Goal: Task Accomplishment & Management: Manage account settings

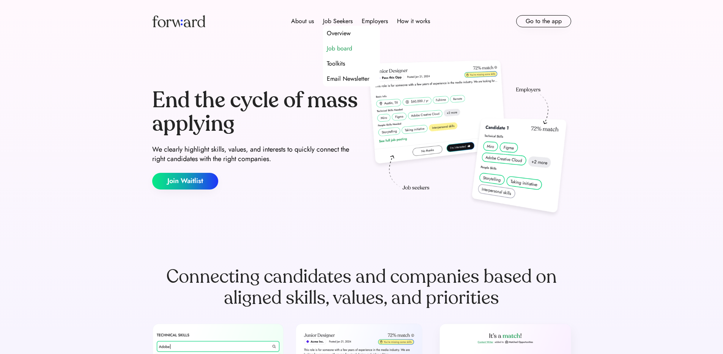
click at [338, 48] on div "Job board" at bounding box center [339, 48] width 25 height 9
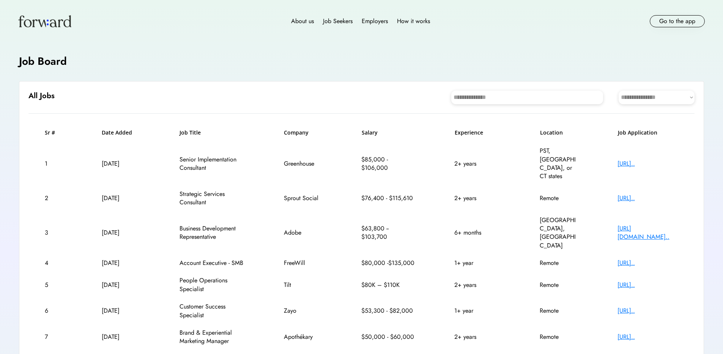
click at [305, 36] on div "About us Job Seekers Employers How it works Go to the app" at bounding box center [361, 21] width 723 height 43
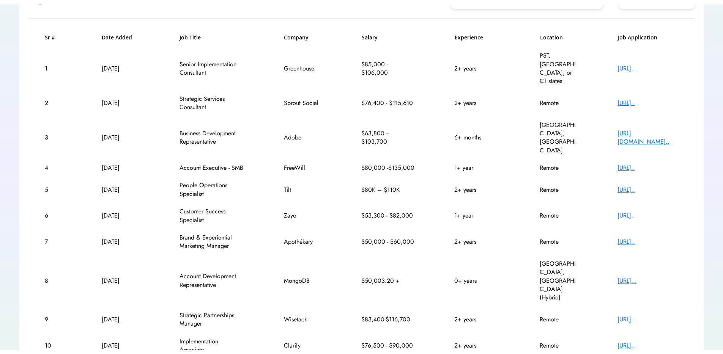
scroll to position [91, 0]
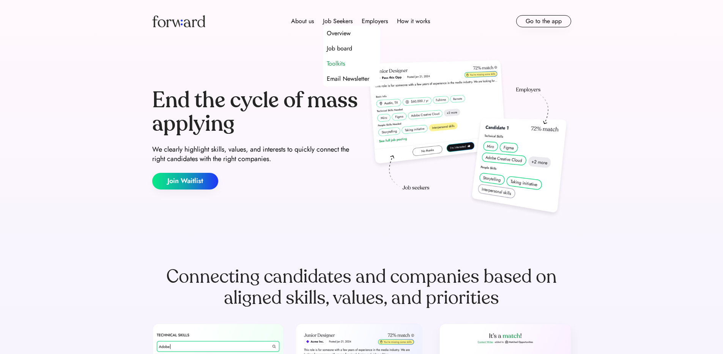
click at [338, 59] on div "Toolkits" at bounding box center [336, 63] width 18 height 9
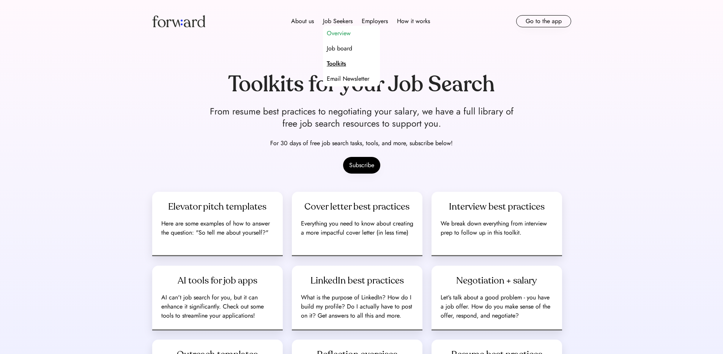
click at [340, 30] on div "Overview" at bounding box center [339, 33] width 24 height 9
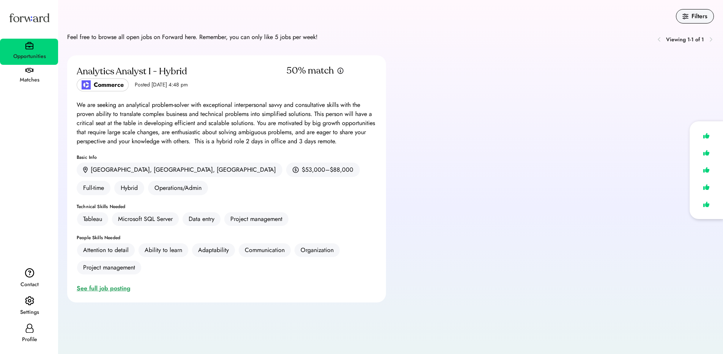
click at [108, 284] on div "See full job posting" at bounding box center [105, 288] width 57 height 9
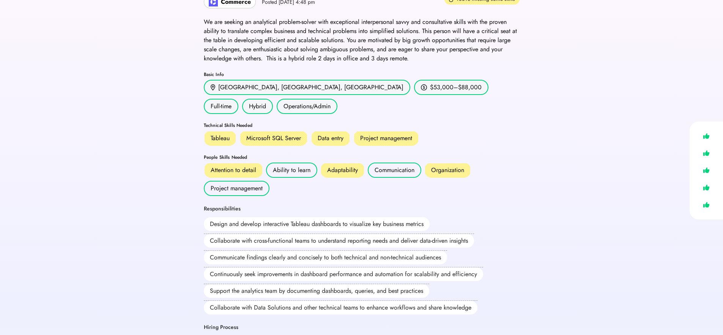
scroll to position [68, 0]
drag, startPoint x: 203, startPoint y: 107, endPoint x: 275, endPoint y: 105, distance: 71.8
click at [275, 123] on div "Technical Skills Needed" at bounding box center [362, 125] width 316 height 5
drag, startPoint x: 204, startPoint y: 138, endPoint x: 272, endPoint y: 138, distance: 67.9
click at [272, 154] on div "People Skills Needed" at bounding box center [362, 156] width 316 height 5
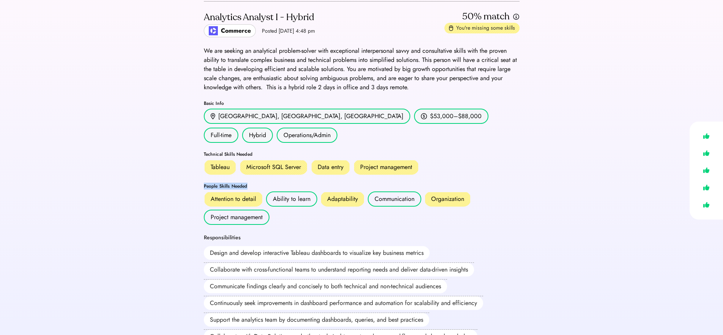
scroll to position [13, 0]
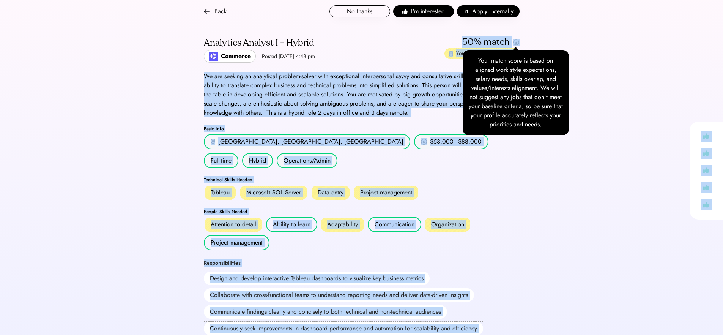
drag, startPoint x: 454, startPoint y: 40, endPoint x: 551, endPoint y: 46, distance: 96.6
click at [551, 46] on body "Back No thanks I'm interested Apply Externally Analytics Analyst I - Hybrid Com…" at bounding box center [361, 154] width 723 height 335
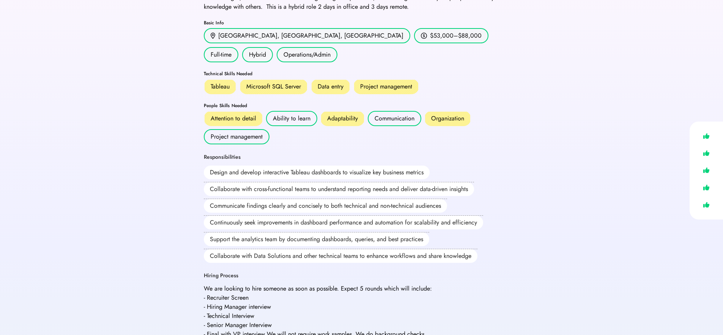
scroll to position [147, 0]
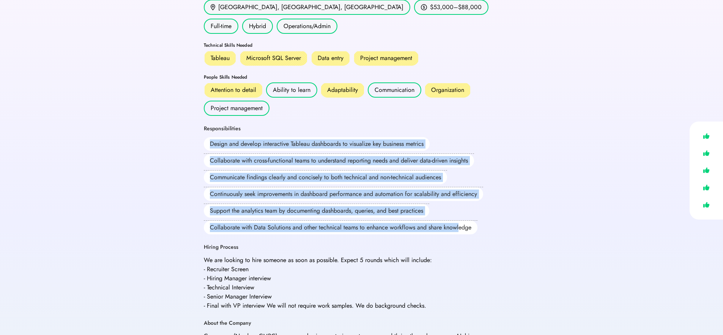
drag, startPoint x: 210, startPoint y: 123, endPoint x: 458, endPoint y: 206, distance: 261.3
click at [458, 206] on div "Design and develop interactive Tableau dashboards to visualize key business met…" at bounding box center [352, 185] width 296 height 97
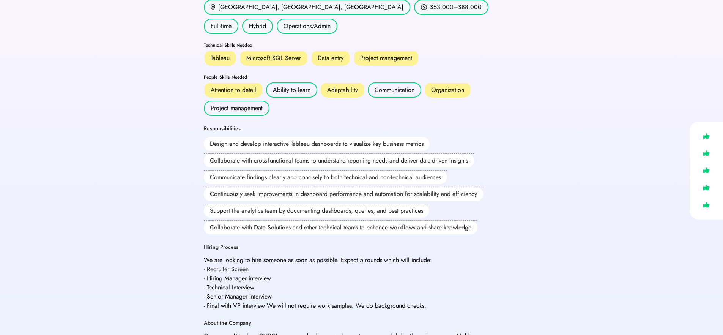
click at [488, 209] on div "Design and develop interactive Tableau dashboards to visualize key business met…" at bounding box center [352, 185] width 296 height 97
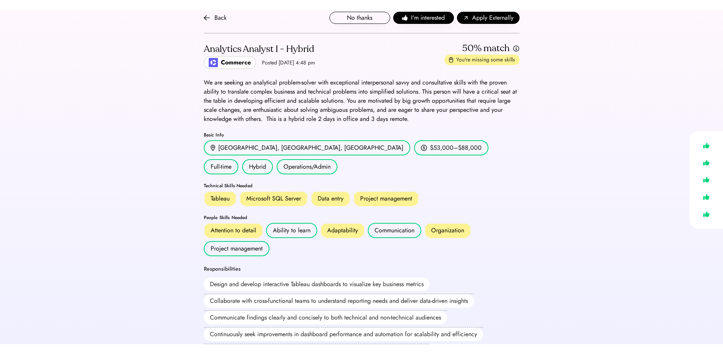
scroll to position [9, 0]
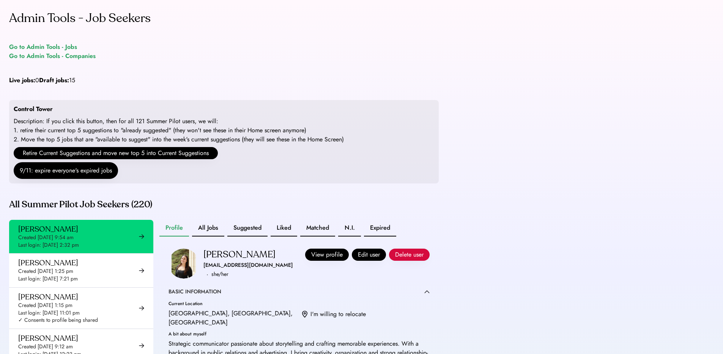
scroll to position [203, 0]
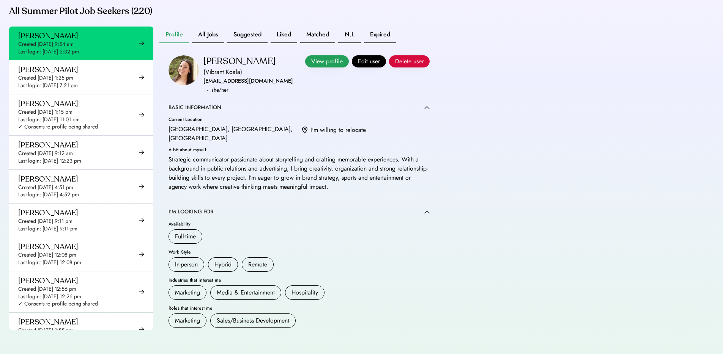
click at [317, 57] on button "View profile" at bounding box center [327, 61] width 44 height 12
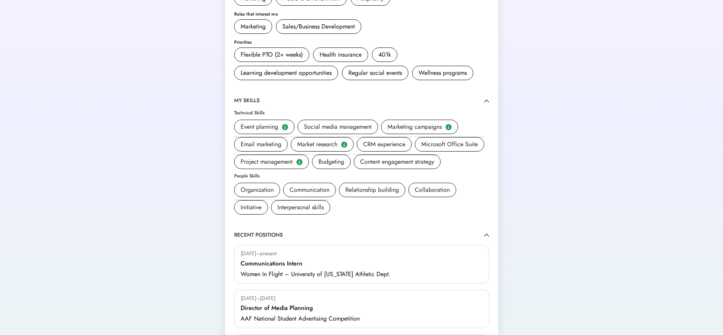
scroll to position [252, 0]
click at [383, 184] on div "Relationship building" at bounding box center [372, 188] width 54 height 9
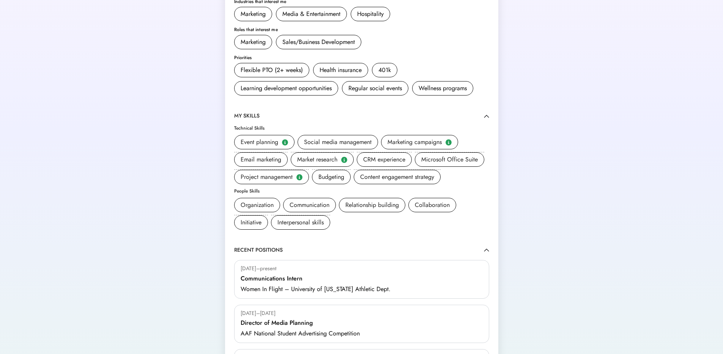
scroll to position [0, 0]
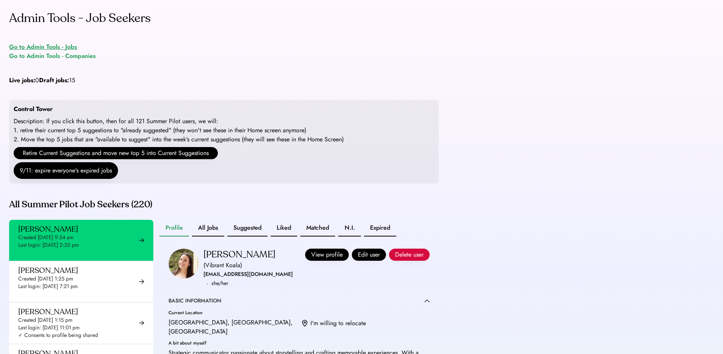
click at [49, 48] on div "Go to Admin Tools - Jobs" at bounding box center [43, 47] width 68 height 9
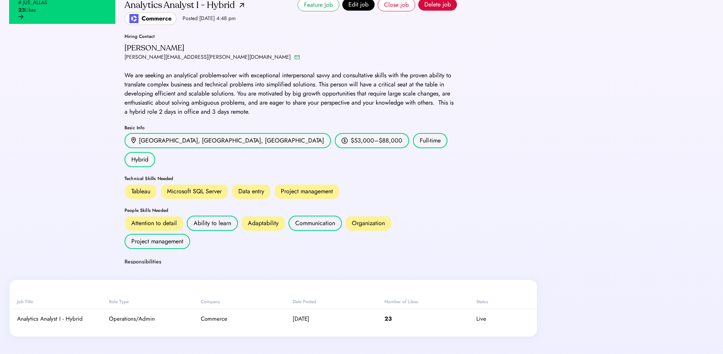
scroll to position [240, 0]
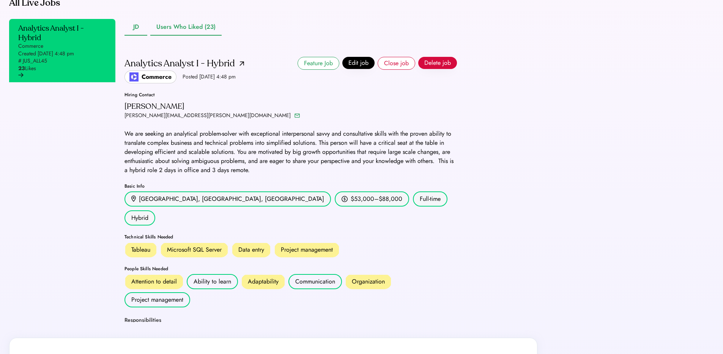
click at [178, 36] on button "Users Who Liked (23)" at bounding box center [185, 27] width 71 height 17
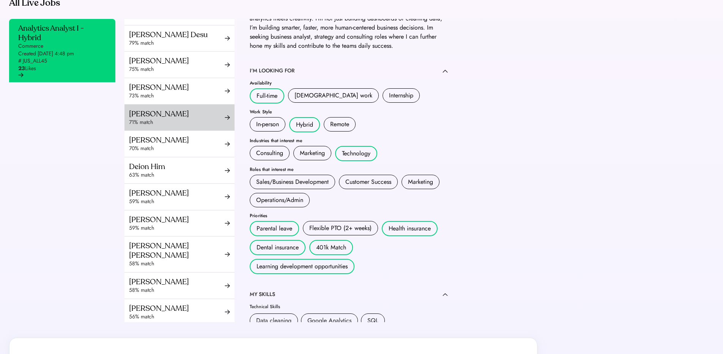
scroll to position [249, 0]
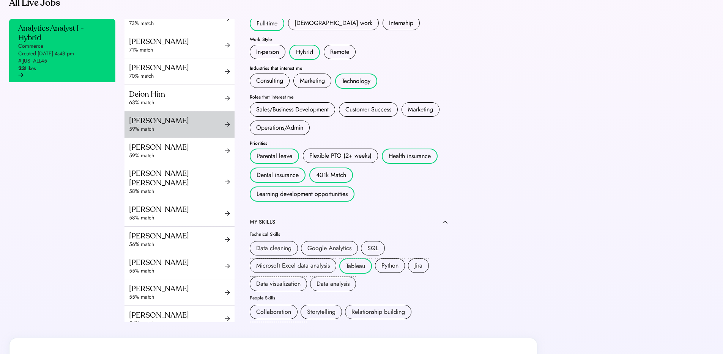
click at [193, 133] on div "59% match" at bounding box center [177, 130] width 96 height 8
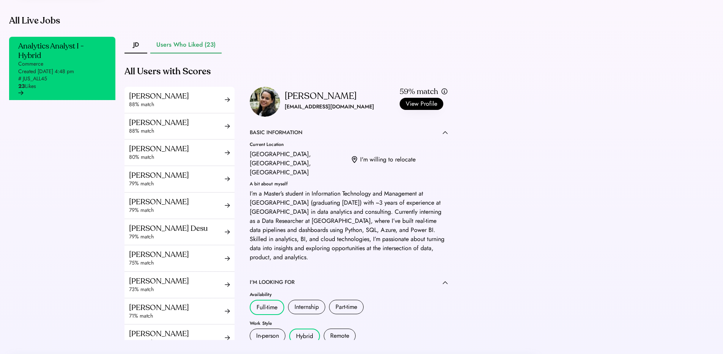
scroll to position [227, 0]
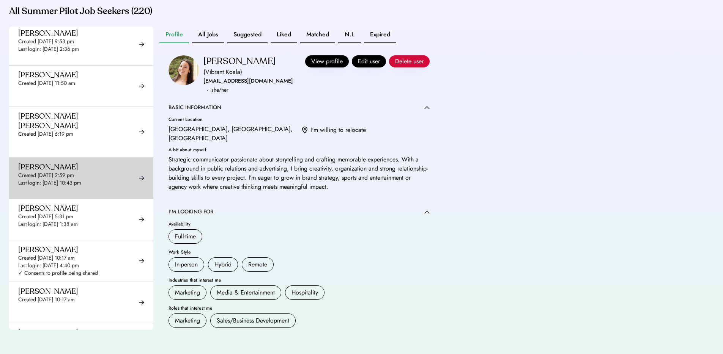
scroll to position [893, 0]
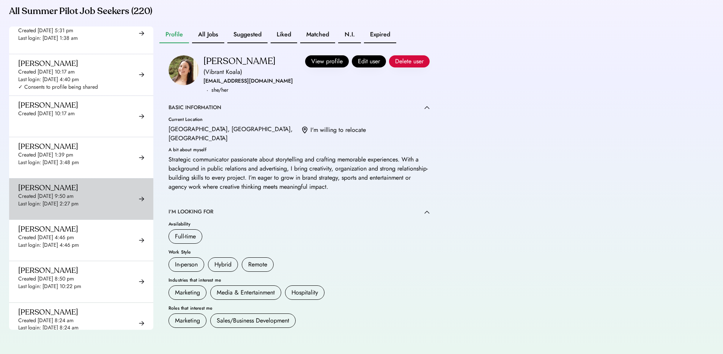
click at [77, 200] on div "Last login: Sep 22, 2025 2:27 pm" at bounding box center [48, 204] width 60 height 8
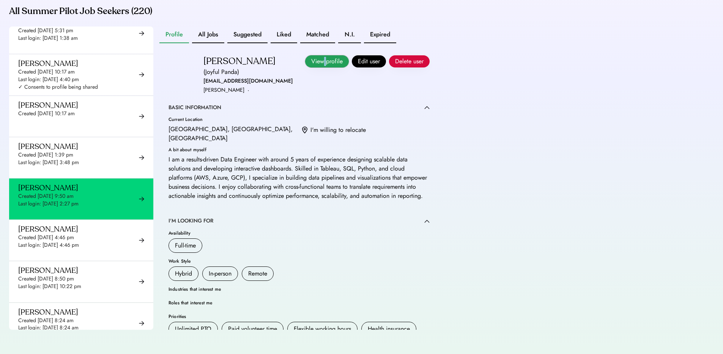
click at [316, 61] on button "View profile" at bounding box center [327, 61] width 44 height 12
click at [74, 193] on div "Created [DATE] 9:50 am" at bounding box center [45, 197] width 55 height 8
click at [514, 69] on div "Admin Tools - Job Seekers Go to Admin Tools - Jobs Go to Admin Tools - Companie…" at bounding box center [361, 80] width 723 height 548
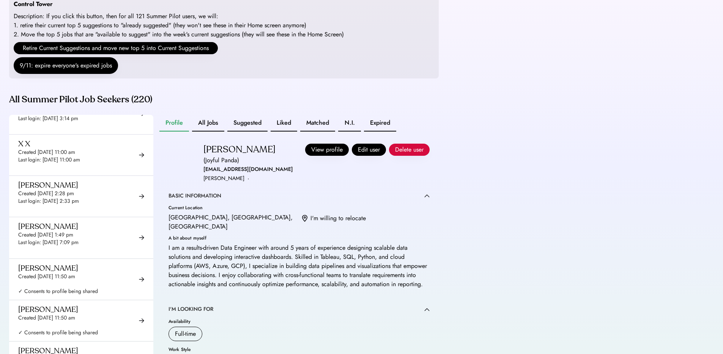
scroll to position [203, 0]
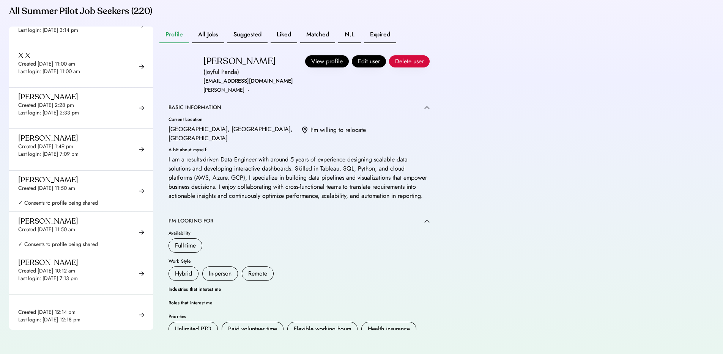
click at [576, 104] on div "Admin Tools - Job Seekers Go to Admin Tools - Jobs Go to Admin Tools - Companie…" at bounding box center [361, 80] width 723 height 548
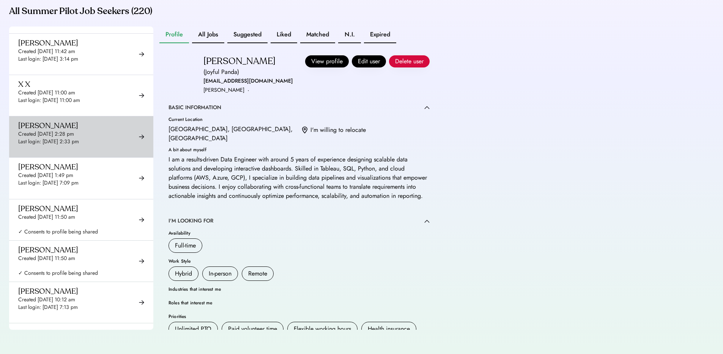
scroll to position [8813, 0]
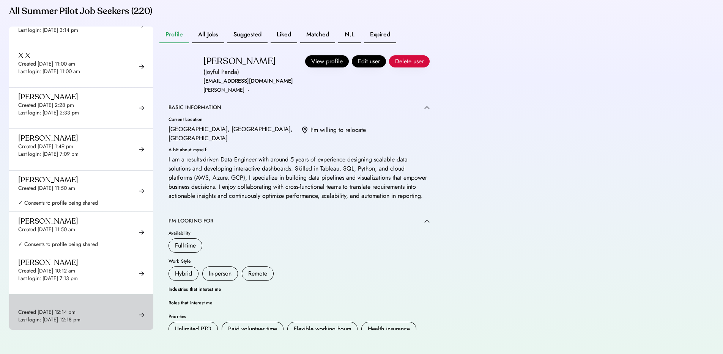
click at [55, 309] on div "Created Sep 2, 2025 12:14 pm" at bounding box center [46, 313] width 57 height 8
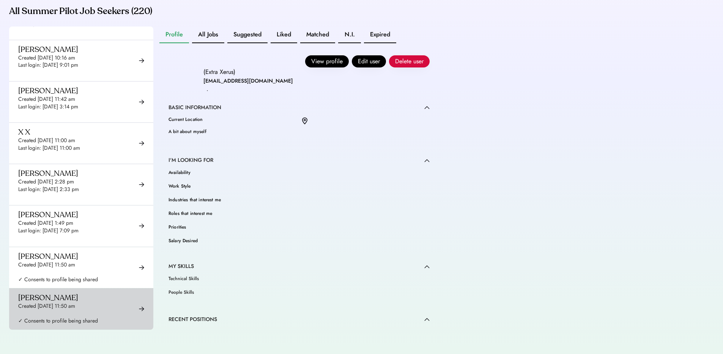
scroll to position [8699, 0]
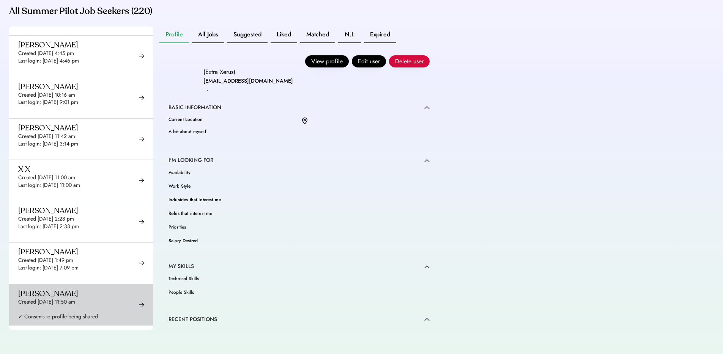
click at [78, 289] on div "Yeny Ferreras Raposo" at bounding box center [48, 293] width 60 height 9
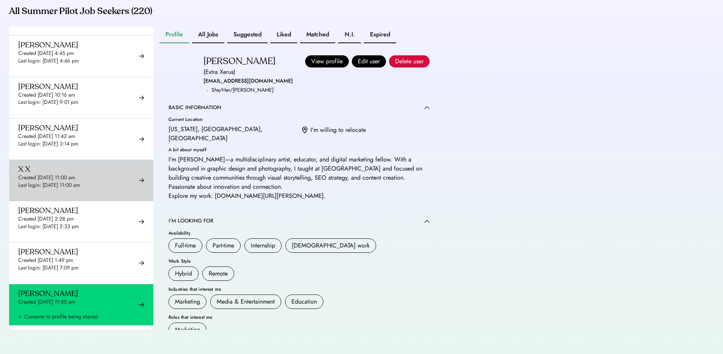
click at [80, 165] on div "X X Created Sep 29, 2025 11:00 am Last login: Sep 29, 2025 11:00 am ✓ Consents …" at bounding box center [58, 181] width 80 height 32
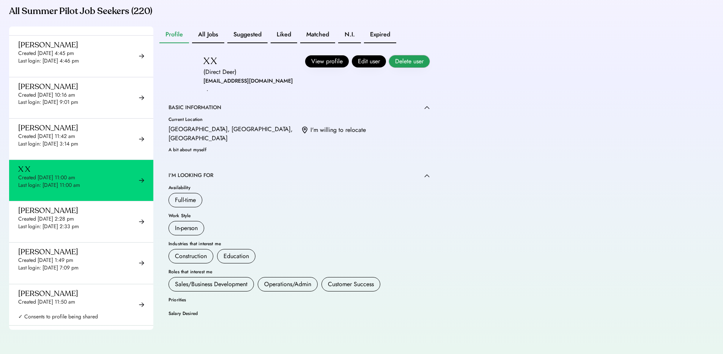
click at [400, 61] on button "Delete user" at bounding box center [409, 61] width 41 height 12
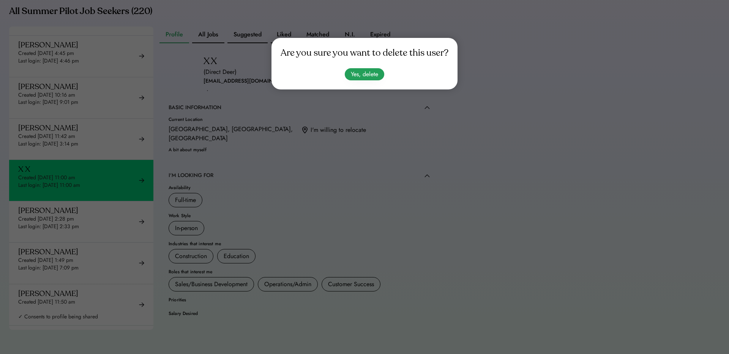
click at [375, 75] on button "Yes, delete" at bounding box center [364, 74] width 39 height 12
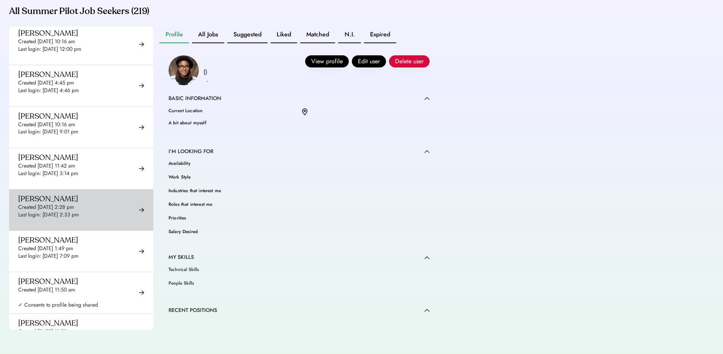
scroll to position [8664, 0]
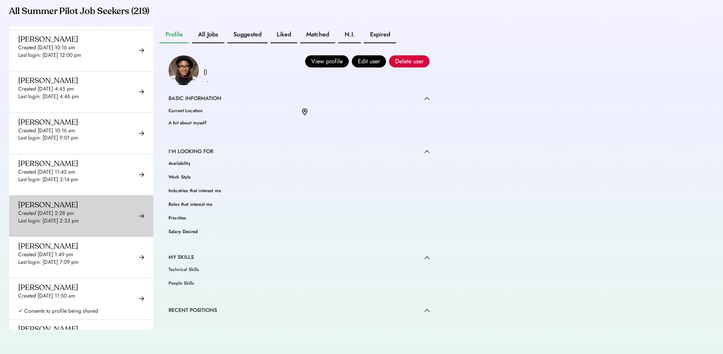
click at [60, 217] on div "Last login: Sep 22, 2025 2:33 pm" at bounding box center [48, 221] width 61 height 8
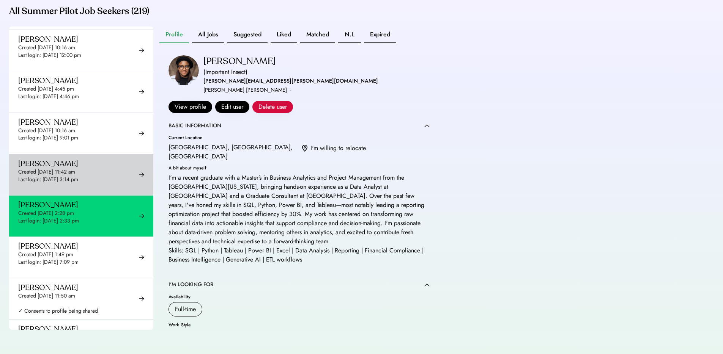
click at [96, 159] on div "Wyatt Sustaita Created Jul 29, 2025 11:42 am Last login: Jul 31, 2025 3:14 pm ✓…" at bounding box center [58, 175] width 80 height 32
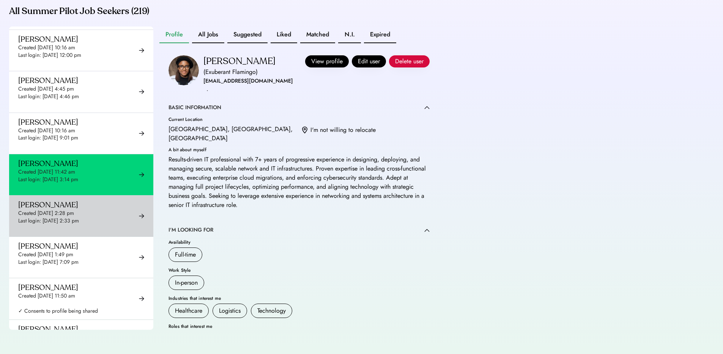
click at [74, 210] on div "Created Sep 22, 2025 2:28 pm" at bounding box center [46, 214] width 56 height 8
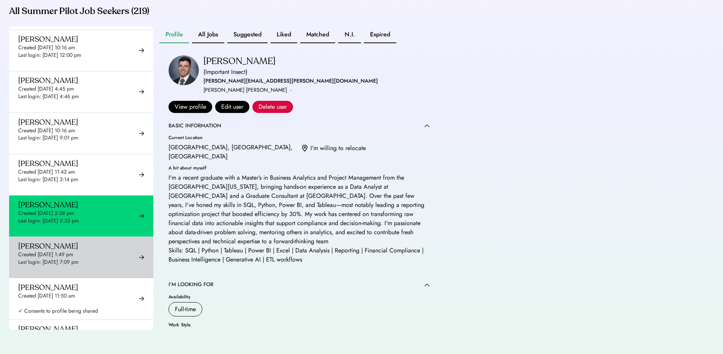
click at [70, 251] on div "Created Sep 24, 2025 1:49 pm" at bounding box center [45, 255] width 55 height 8
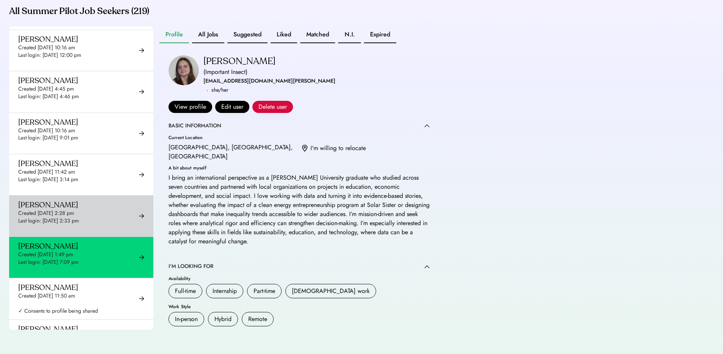
click at [77, 217] on div "Last login: Sep 22, 2025 2:33 pm" at bounding box center [48, 221] width 61 height 8
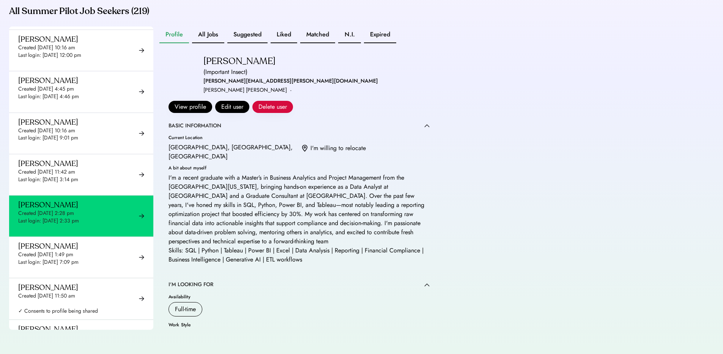
click at [502, 60] on div "Admin Tools - Job Seekers Go to Admin Tools - Jobs Go to Admin Tools - Companie…" at bounding box center [361, 80] width 723 height 548
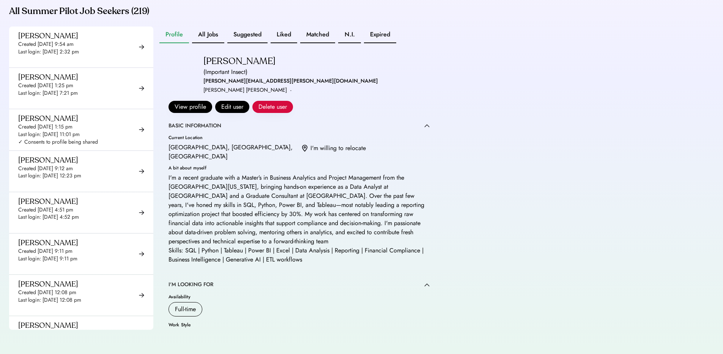
scroll to position [203, 0]
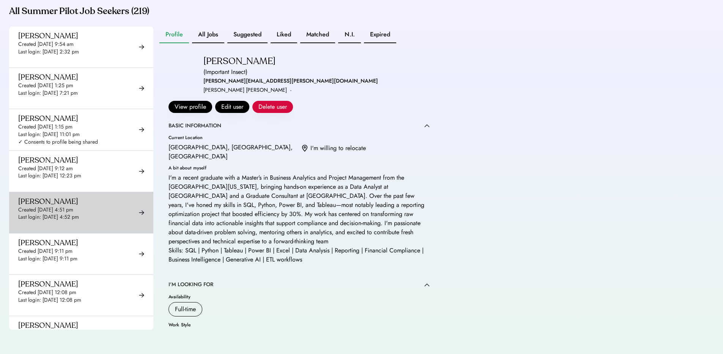
click at [126, 211] on div "[PERSON_NAME] Created [DATE] 4:51 pm Last login: [DATE] 4:52 pm ✓ Consents to p…" at bounding box center [81, 212] width 144 height 41
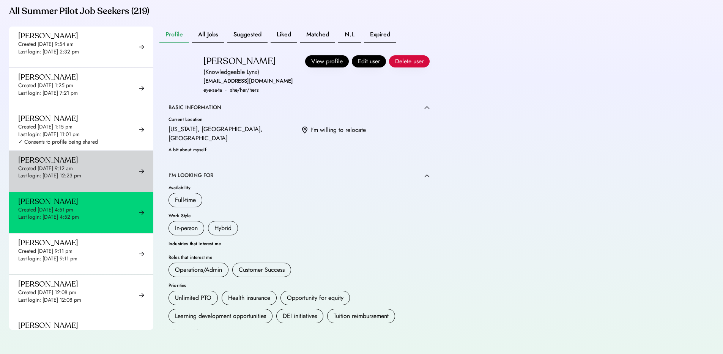
click at [83, 156] on div "[PERSON_NAME] Created [DATE] 9:12 am Last login: [DATE] 12:23 pm ✓ Consents to …" at bounding box center [58, 172] width 80 height 32
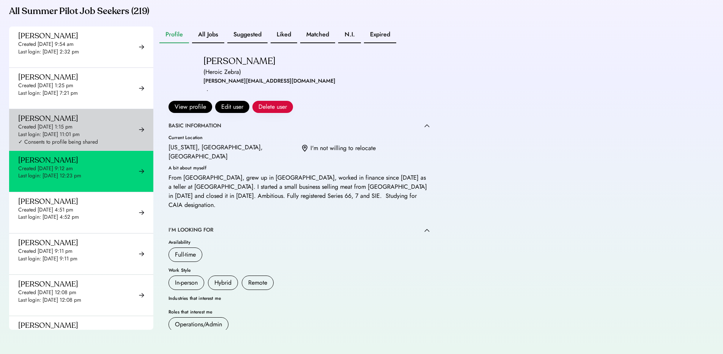
click at [80, 132] on div "Last login: [DATE] 11:01 pm" at bounding box center [48, 135] width 61 height 8
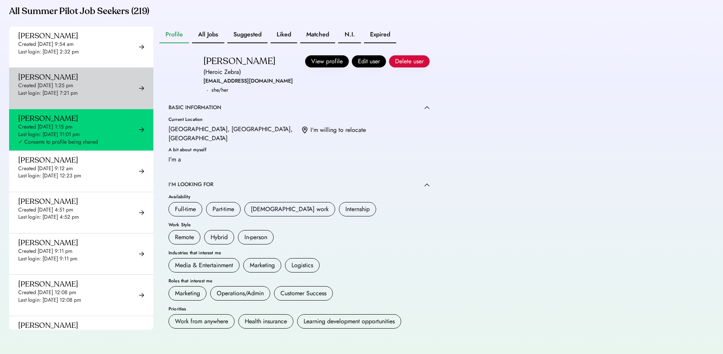
click at [79, 103] on div "[PERSON_NAME] Created [DATE] 1:25 pm Last login: [DATE] 7:21 pm ✓ Consents to p…" at bounding box center [58, 88] width 80 height 32
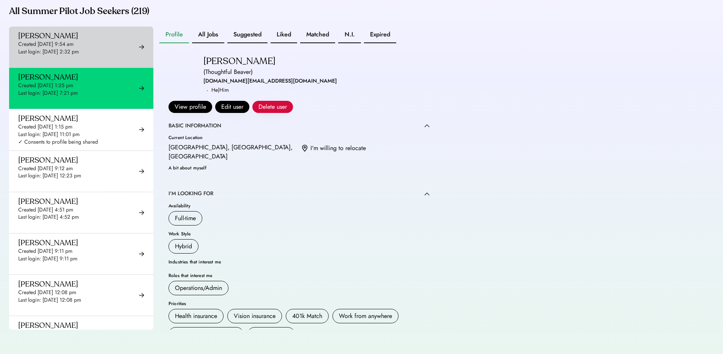
click at [82, 67] on div "[PERSON_NAME] Created [DATE] 9:54 am Last login: [DATE] 2:32 pm ✓ Consents to p…" at bounding box center [81, 47] width 144 height 41
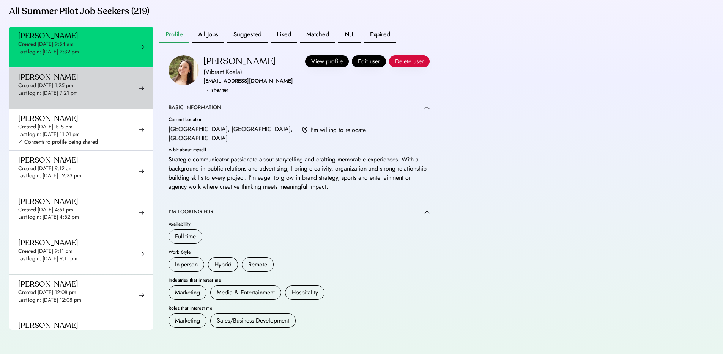
click at [73, 84] on div "Created [DATE] 1:25 pm" at bounding box center [45, 86] width 55 height 8
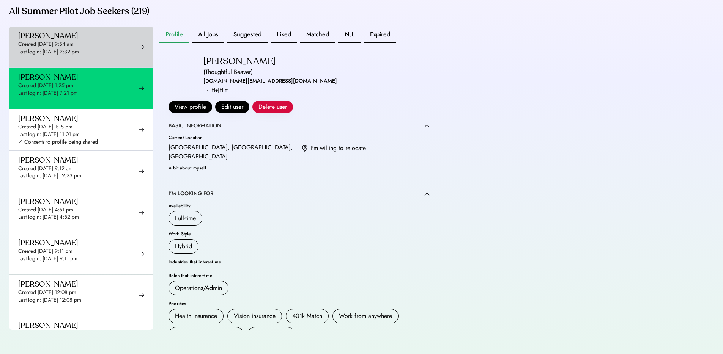
click at [68, 60] on div "Addie Peterson Created Jun 25, 2025 9:54 am Last login: Jul 9, 2025 2:32 pm ✓ C…" at bounding box center [58, 47] width 80 height 32
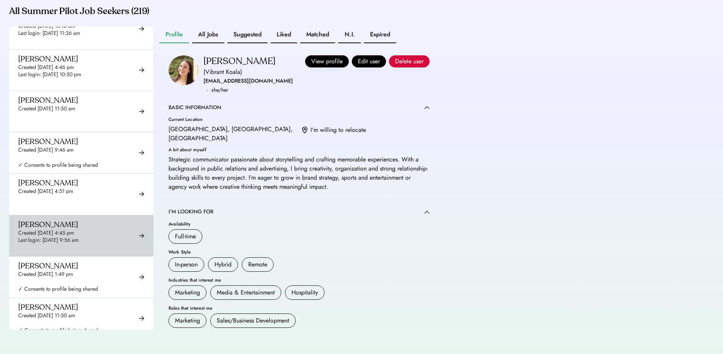
scroll to position [5457, 0]
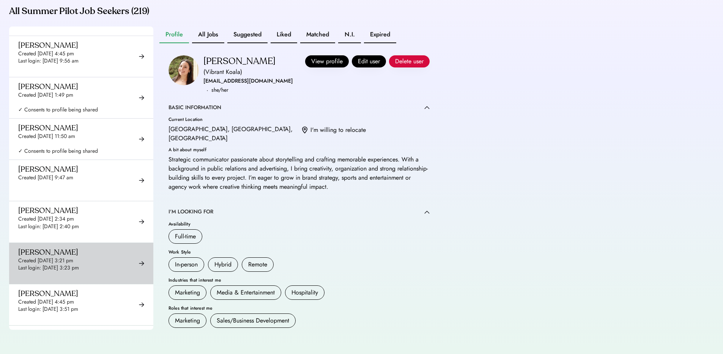
click at [76, 265] on div "Last login: Sep 16, 2025 3:23 pm" at bounding box center [48, 269] width 61 height 8
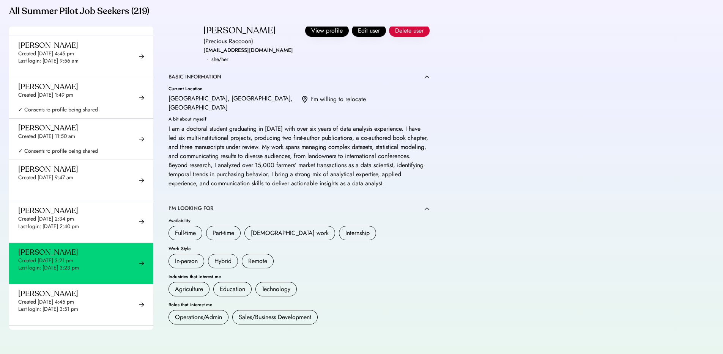
scroll to position [29, 0]
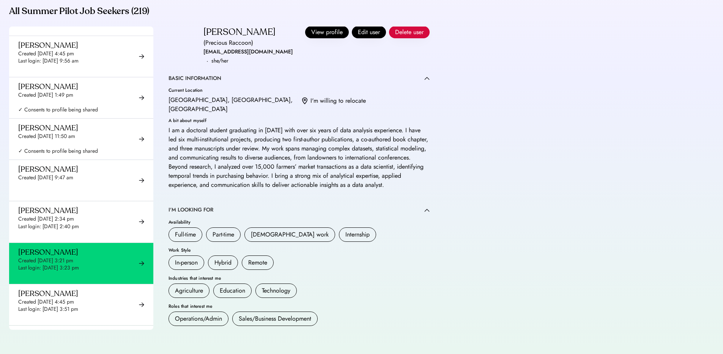
click at [541, 74] on div "Admin Tools - Job Seekers Go to Admin Tools - Jobs Go to Admin Tools - Companie…" at bounding box center [361, 80] width 723 height 548
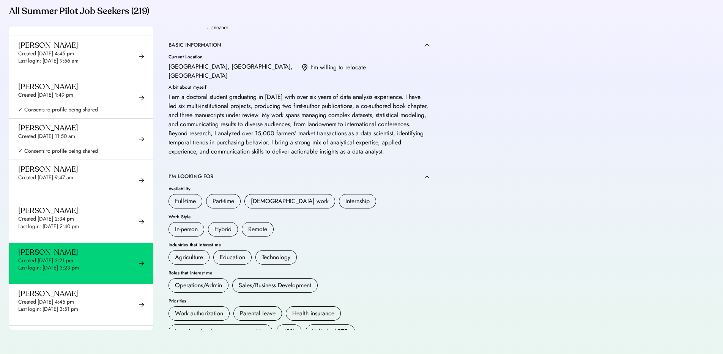
scroll to position [0, 0]
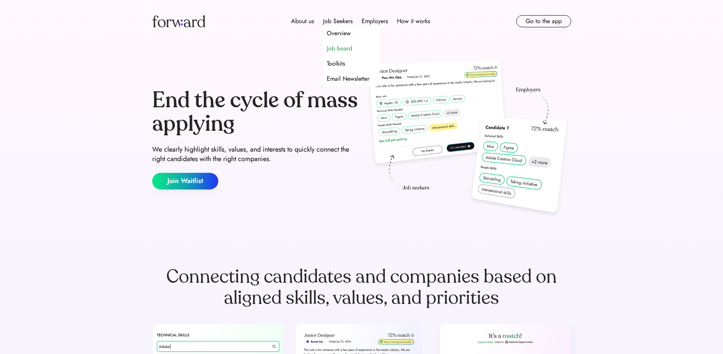
click at [346, 51] on div "Job board" at bounding box center [339, 48] width 25 height 9
